Goal: Task Accomplishment & Management: Complete application form

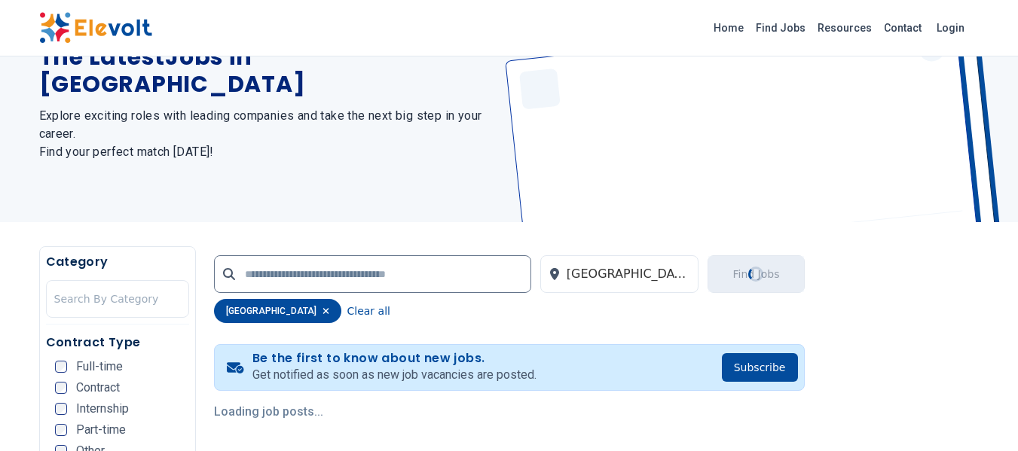
scroll to position [301, 0]
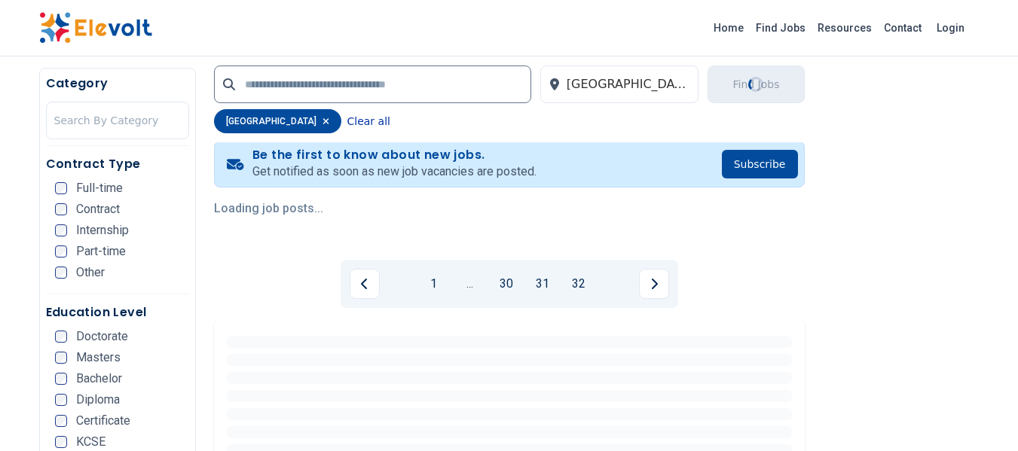
click at [347, 118] on button "Clear all" at bounding box center [368, 121] width 43 height 24
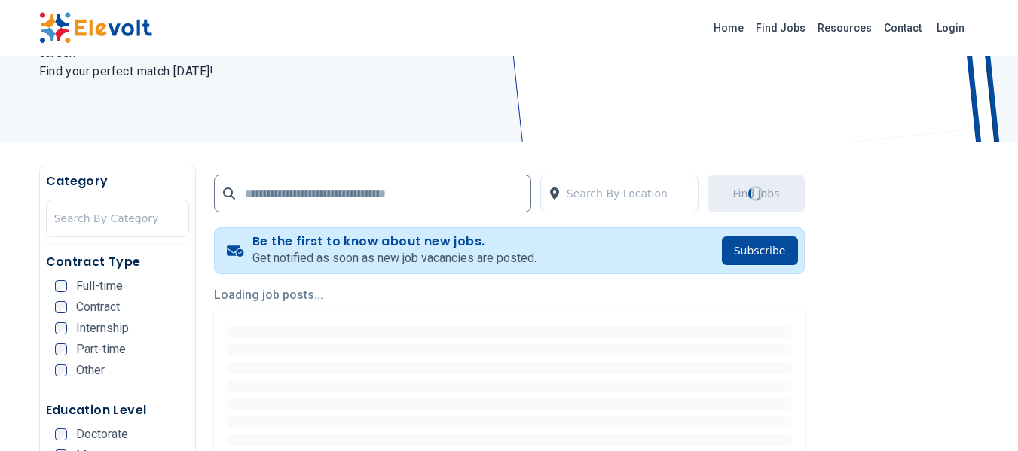
scroll to position [377, 0]
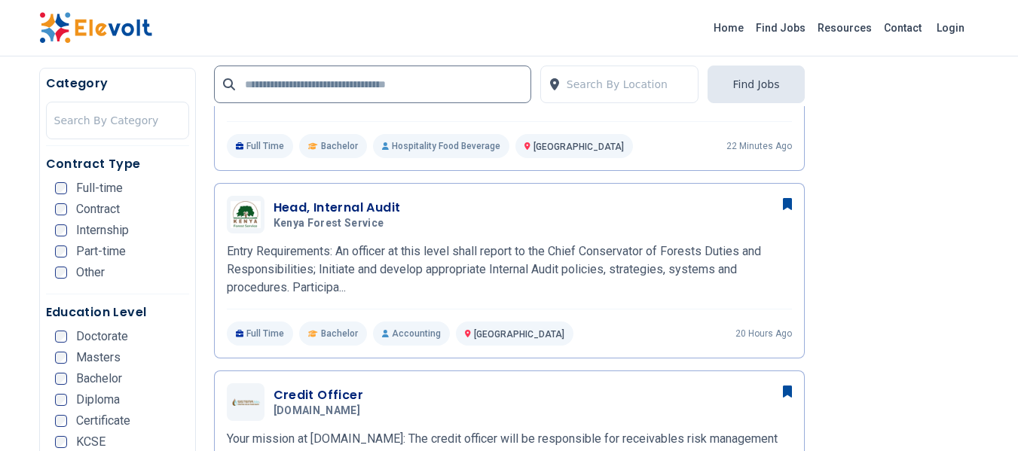
scroll to position [904, 0]
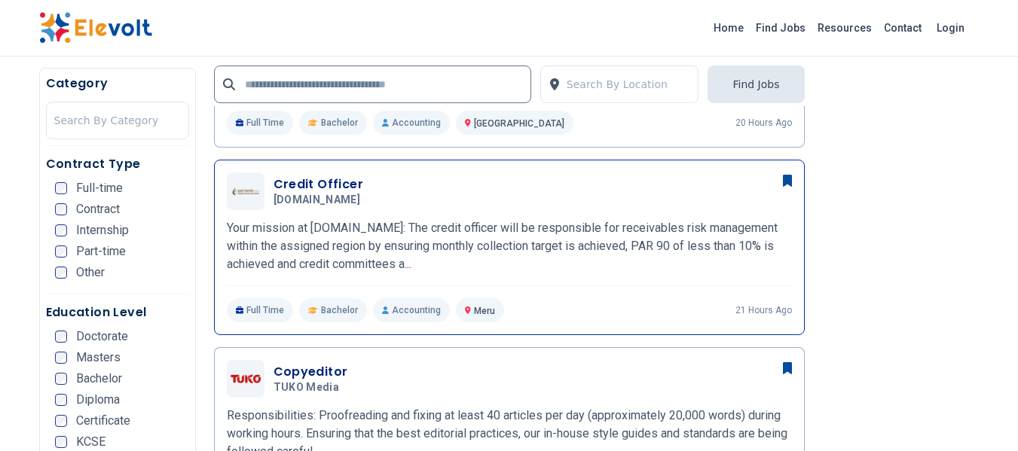
click at [335, 185] on h3 "Credit Officer" at bounding box center [320, 185] width 93 height 18
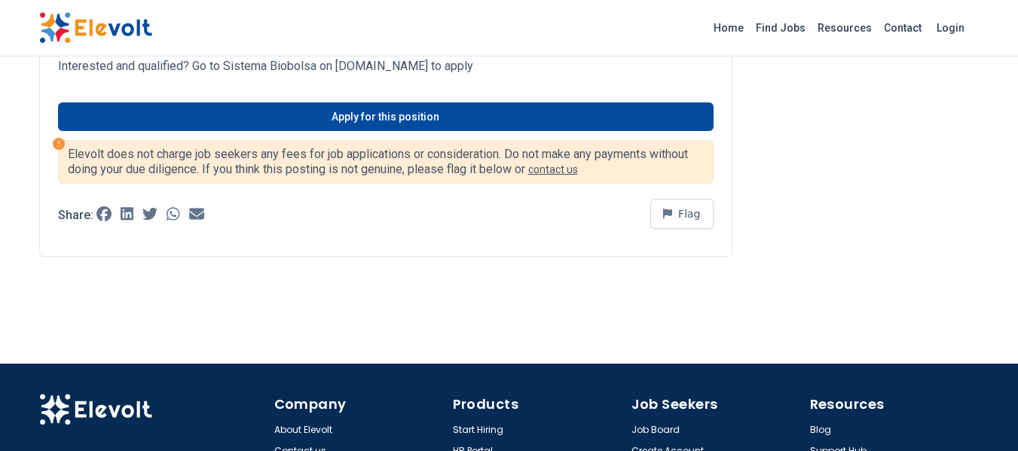
scroll to position [603, 0]
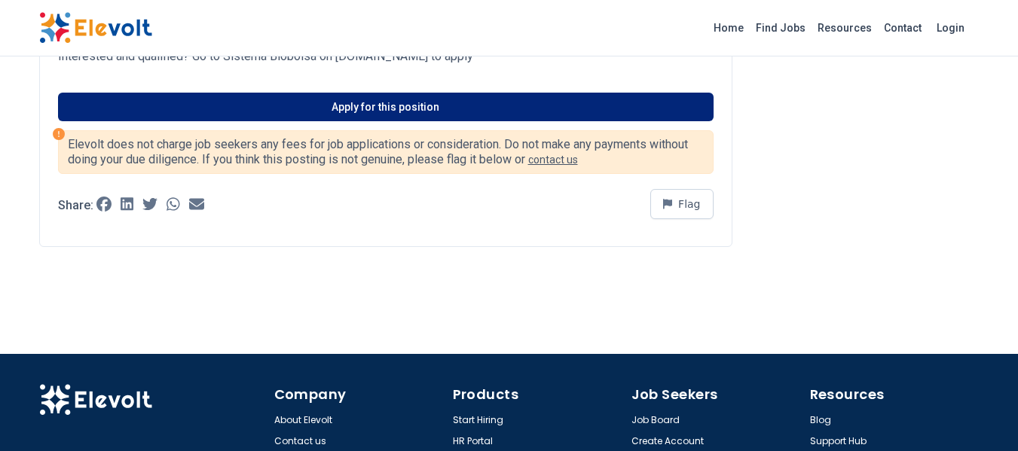
click at [387, 110] on link "Apply for this position" at bounding box center [386, 107] width 656 height 29
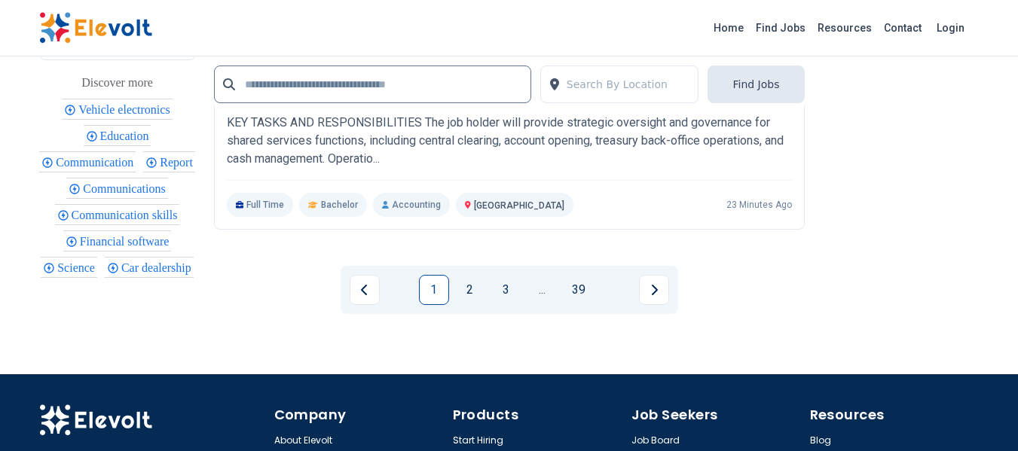
scroll to position [3424, 0]
